Goal: Obtain resource: Download file/media

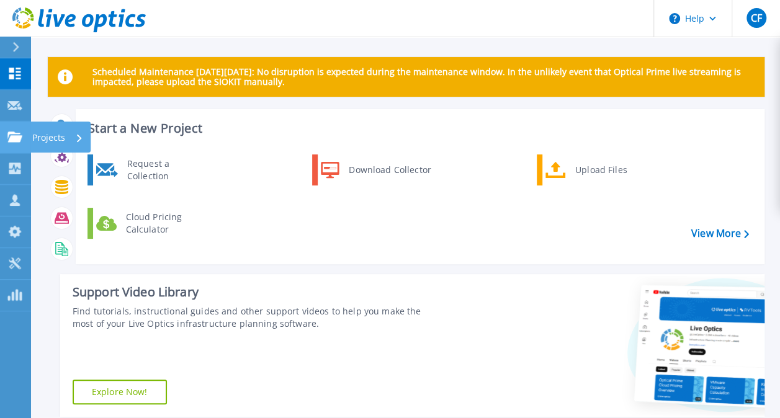
click at [14, 133] on icon at bounding box center [14, 137] width 15 height 11
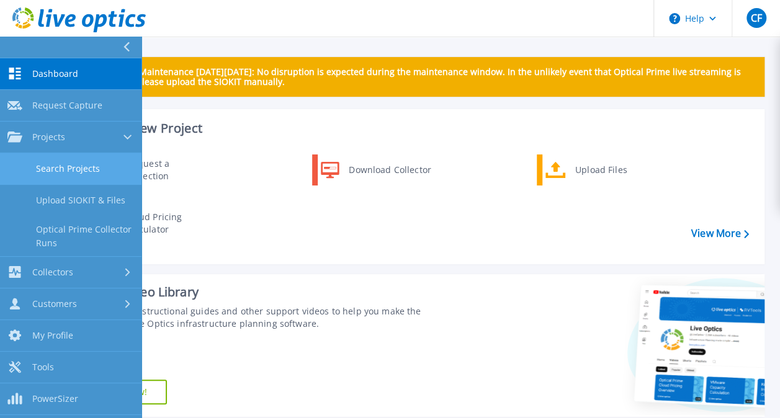
click at [73, 170] on link "Search Projects" at bounding box center [71, 169] width 142 height 32
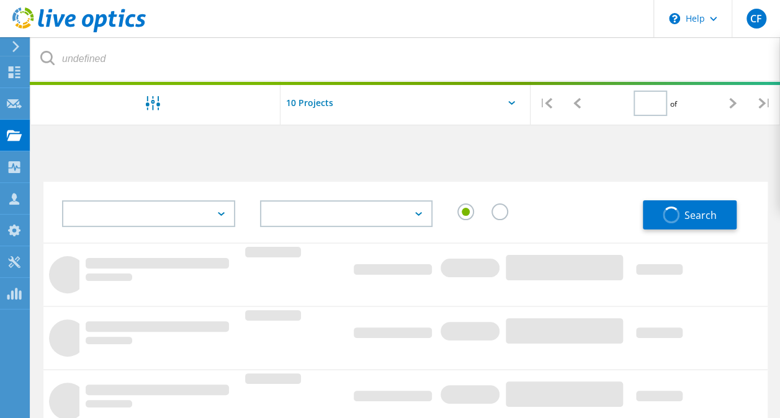
type input "1"
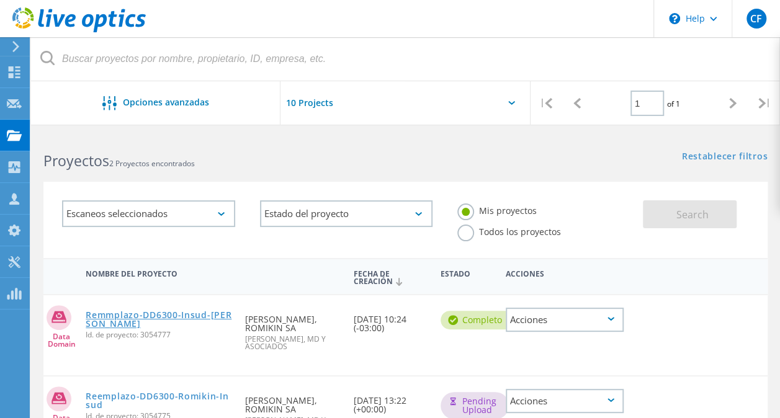
click at [160, 316] on link "Remmplazo-DD6300-Insud-[PERSON_NAME]" at bounding box center [159, 319] width 147 height 17
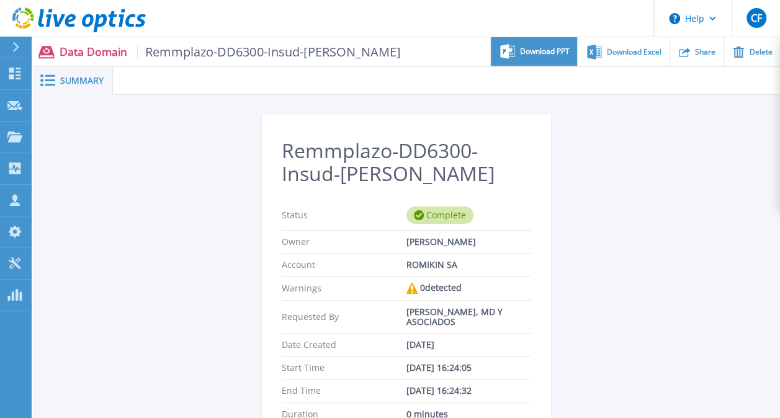
click at [564, 61] on div "Download PPT" at bounding box center [534, 51] width 86 height 29
